Goal: Find contact information: Obtain details needed to contact an individual or organization

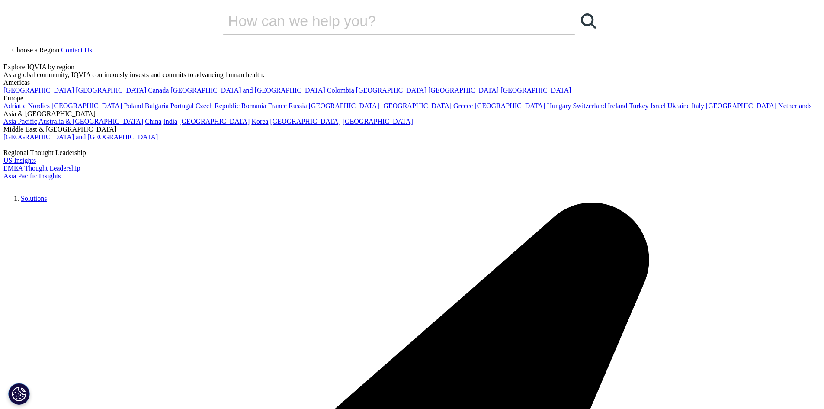
checkbox input "true"
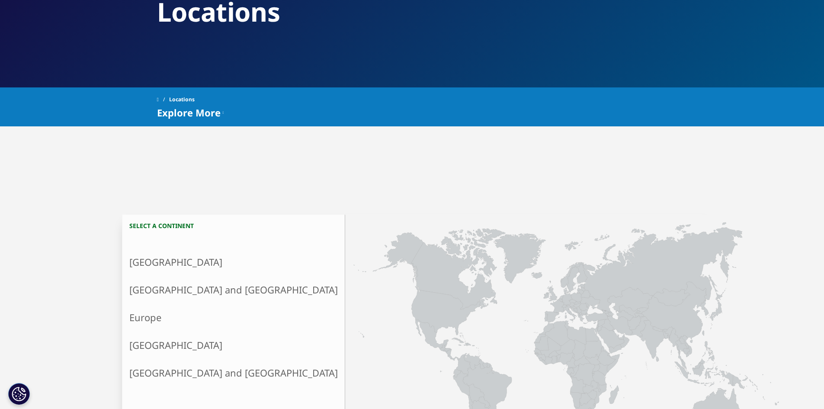
click at [192, 286] on link "Asia and Oceania" at bounding box center [233, 290] width 222 height 28
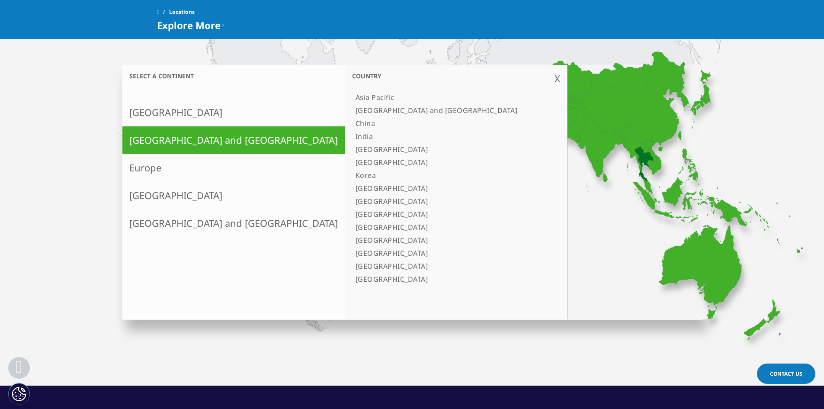
scroll to position [216, 0]
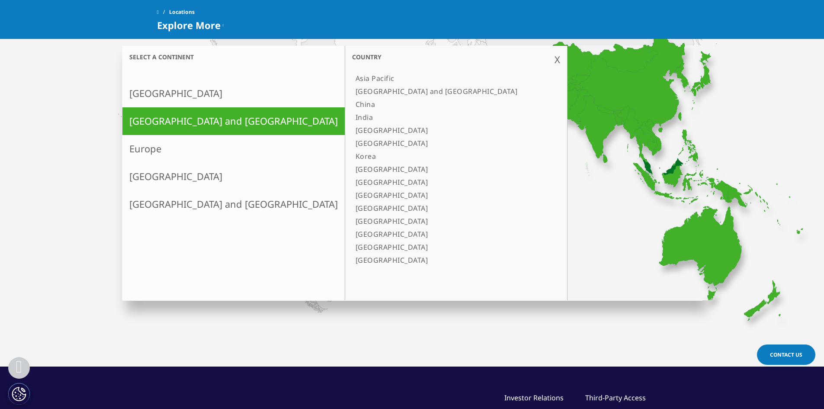
click at [352, 171] on link "[GEOGRAPHIC_DATA]" at bounding box center [451, 169] width 199 height 13
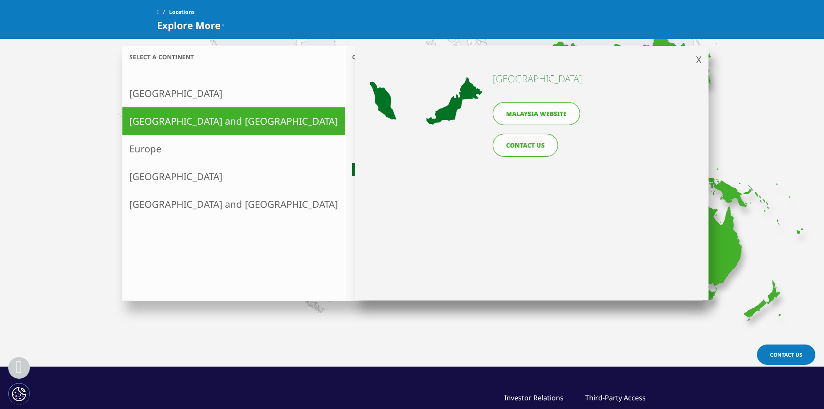
click at [530, 114] on link "Malaysia website" at bounding box center [536, 113] width 87 height 23
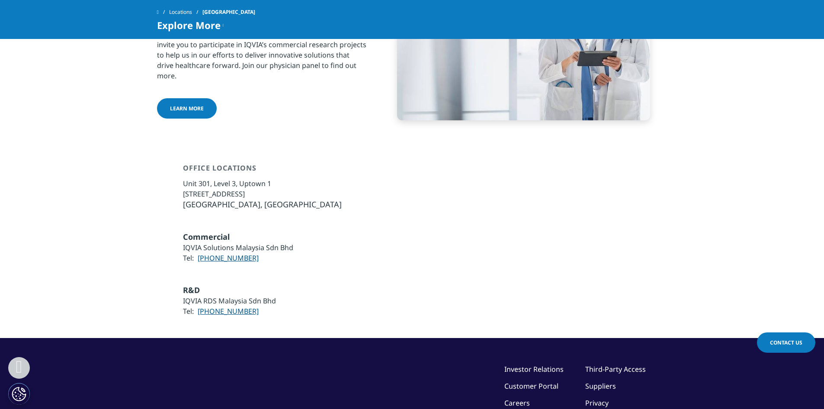
scroll to position [476, 0]
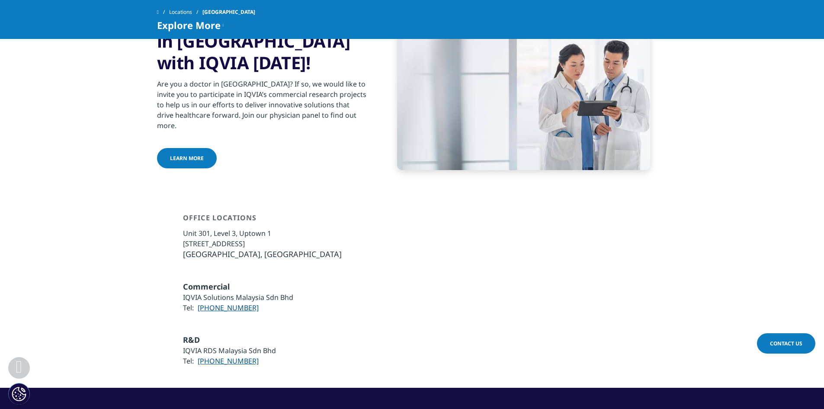
click at [781, 337] on link "Contact Us" at bounding box center [786, 343] width 58 height 20
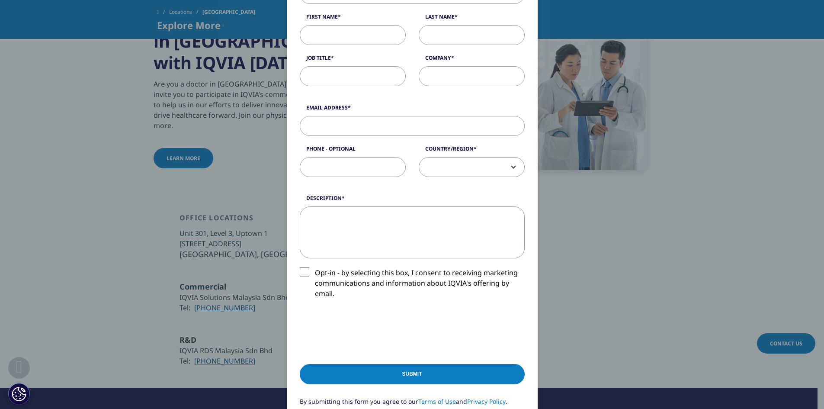
scroll to position [310, 0]
